Goal: Find specific page/section: Find specific page/section

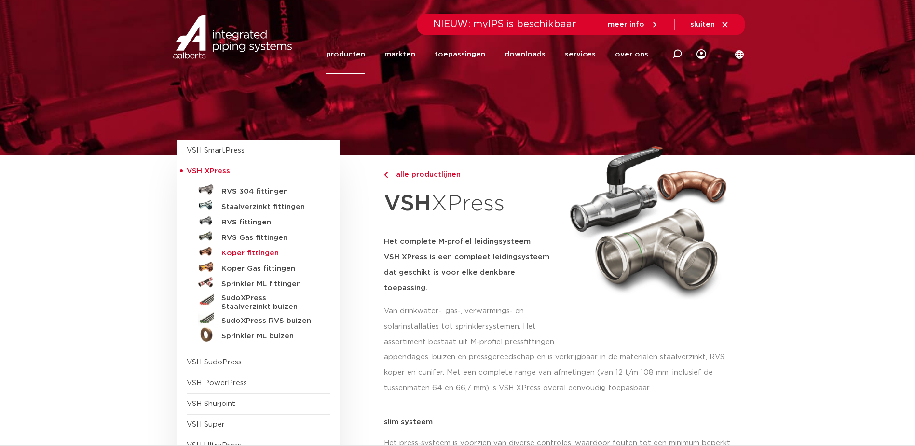
click at [255, 252] on h5 "Koper fittingen" at bounding box center [268, 253] width 95 height 9
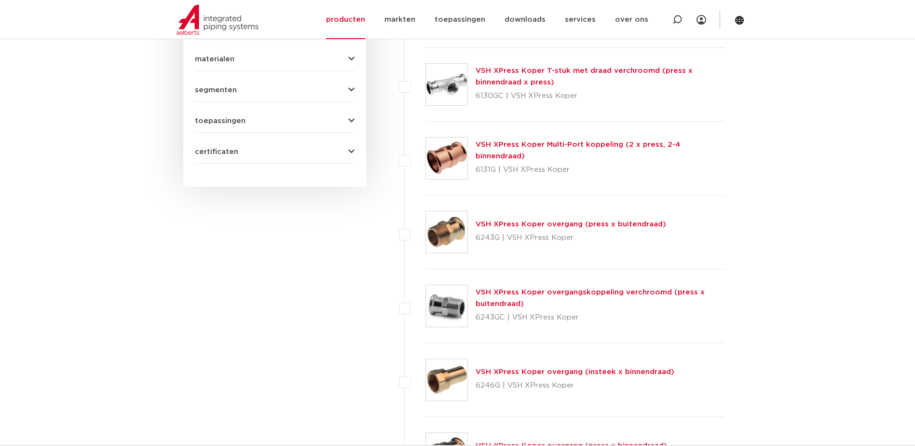
scroll to position [530, 0]
click at [541, 225] on link "VSH XPress Koper overgang (press x buitendraad)" at bounding box center [570, 223] width 190 height 7
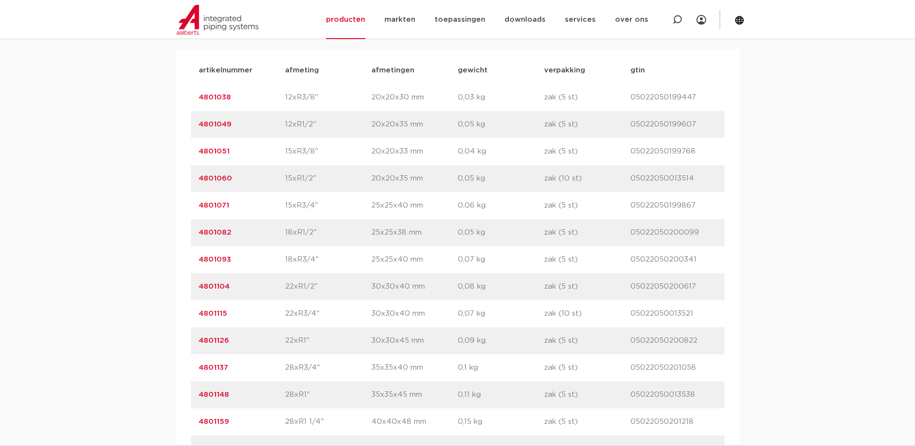
scroll to position [675, 0]
